Goal: Transaction & Acquisition: Purchase product/service

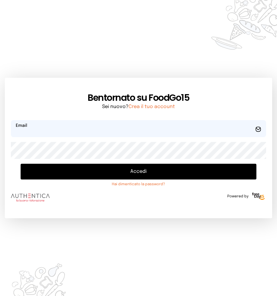
type input "**********"
click at [126, 172] on button "Accedi" at bounding box center [138, 172] width 235 height 16
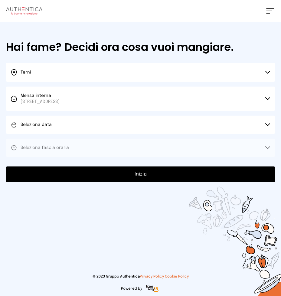
click at [46, 123] on span "Seleziona data" at bounding box center [36, 125] width 31 height 4
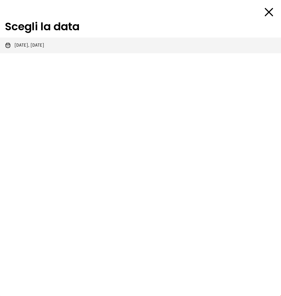
click at [40, 44] on span "[DATE], [DATE]" at bounding box center [30, 45] width 30 height 6
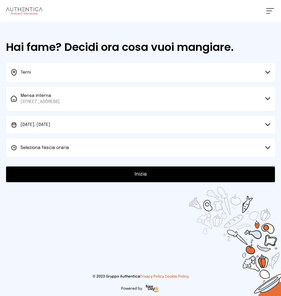
click at [54, 145] on span "Seleziona fascia oraria" at bounding box center [45, 148] width 48 height 6
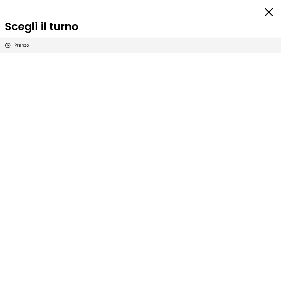
click at [36, 46] on li "Pranzo" at bounding box center [140, 46] width 281 height 16
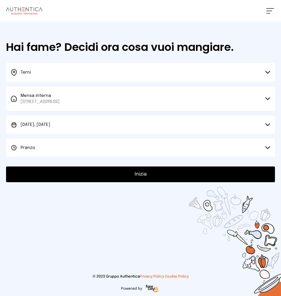
click at [128, 175] on button "Inizia" at bounding box center [140, 174] width 269 height 16
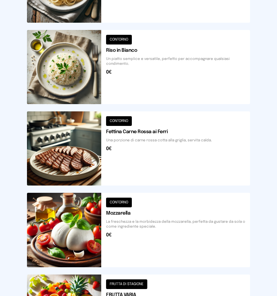
scroll to position [242, 0]
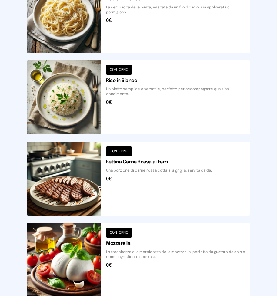
click at [76, 172] on button at bounding box center [138, 179] width 223 height 74
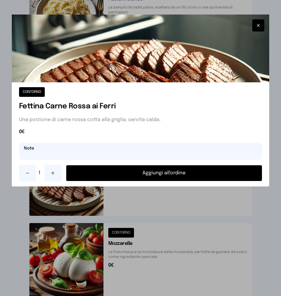
click at [85, 155] on input "text" at bounding box center [140, 151] width 243 height 17
type input "**********"
click at [123, 171] on button "Aggiungi all'ordine" at bounding box center [164, 173] width 196 height 16
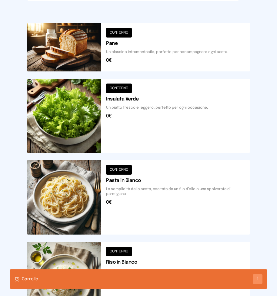
scroll to position [0, 0]
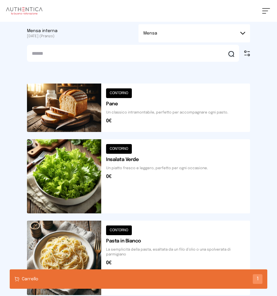
click at [69, 198] on button at bounding box center [138, 176] width 223 height 74
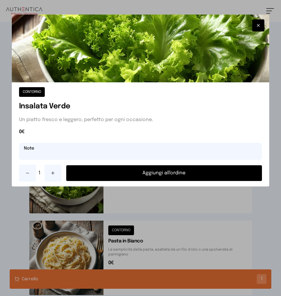
drag, startPoint x: 30, startPoint y: 147, endPoint x: 37, endPoint y: 153, distance: 9.4
click at [30, 147] on input "text" at bounding box center [140, 151] width 243 height 17
click at [103, 161] on div "CONTORNO Insalata Verde Un piatto fresco e leggero, perfetto per ogni occasione…" at bounding box center [141, 134] width 258 height 104
click at [103, 172] on button "Aggiungi all'ordine" at bounding box center [164, 173] width 196 height 16
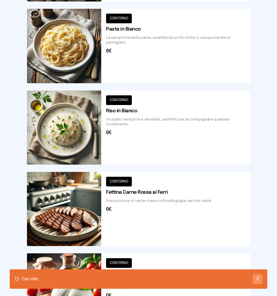
scroll to position [61, 0]
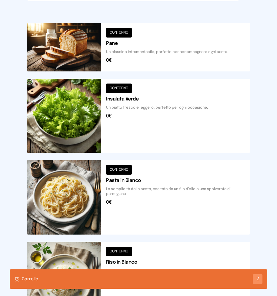
click at [57, 25] on button at bounding box center [138, 47] width 223 height 48
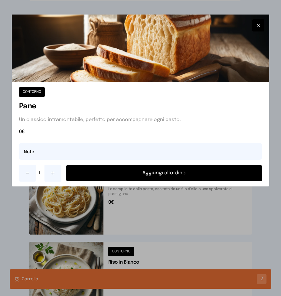
click at [120, 169] on button "Aggiungi all'ordine" at bounding box center [164, 173] width 196 height 16
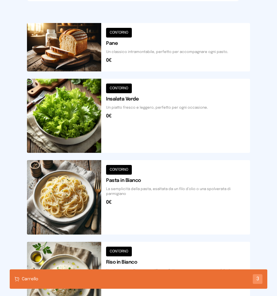
click at [235, 277] on div "Carrello 3" at bounding box center [138, 278] width 257 height 19
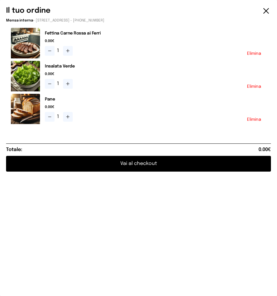
click at [134, 167] on button "Vai al checkout" at bounding box center [138, 164] width 264 height 16
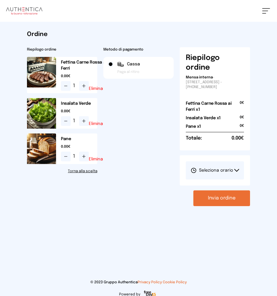
click at [205, 169] on span "Seleziona orario" at bounding box center [211, 170] width 42 height 6
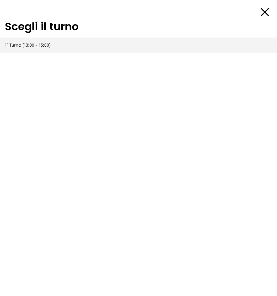
click at [21, 43] on span "1° Turno (13:00 - 15:00)" at bounding box center [28, 45] width 46 height 6
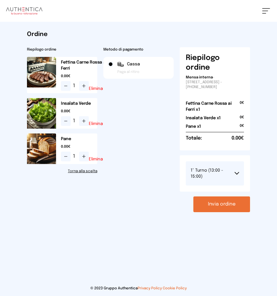
click at [218, 203] on button "Invia ordine" at bounding box center [221, 204] width 57 height 16
